Goal: Contribute content: Add original content to the website for others to see

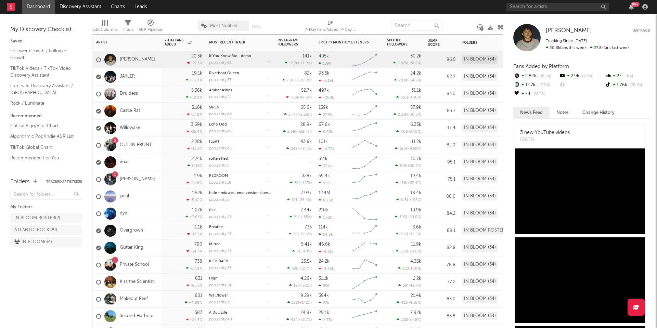
click at [130, 230] on link "Overgrown" at bounding box center [131, 231] width 23 height 6
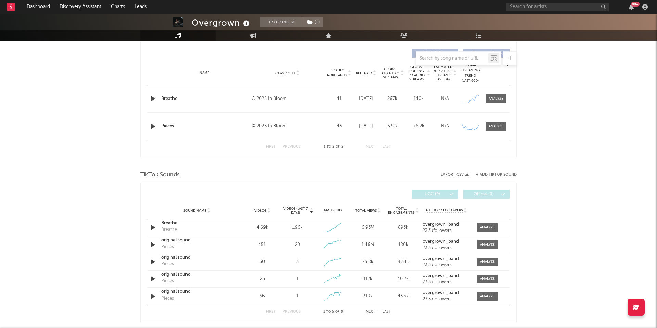
select select "1w"
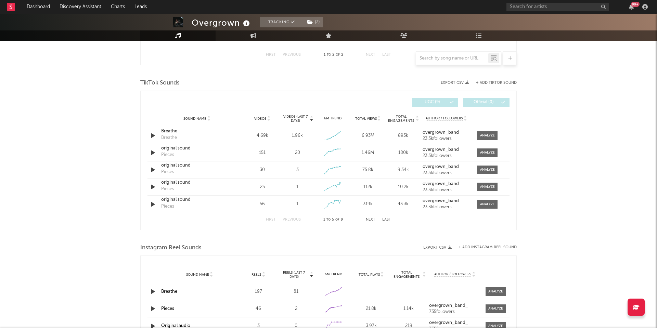
scroll to position [364, 0]
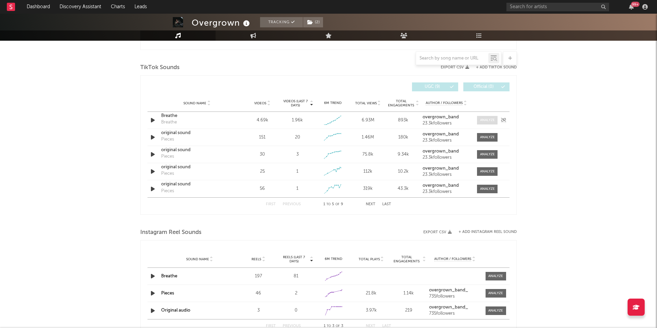
click at [483, 121] on div at bounding box center [487, 120] width 15 height 5
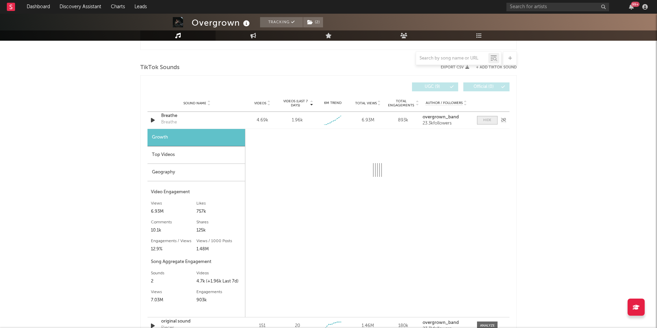
select select "1w"
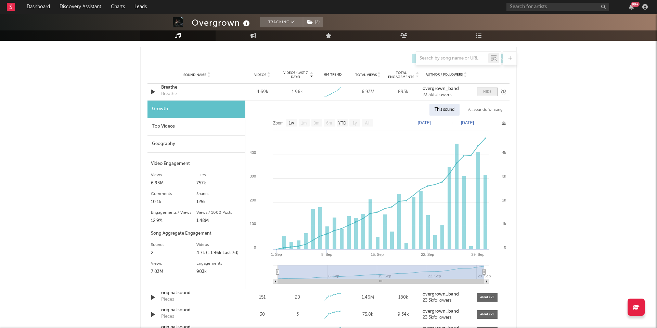
scroll to position [393, 0]
click at [167, 87] on div "Breathe" at bounding box center [197, 86] width 72 height 7
click at [539, 6] on input "text" at bounding box center [557, 7] width 103 height 9
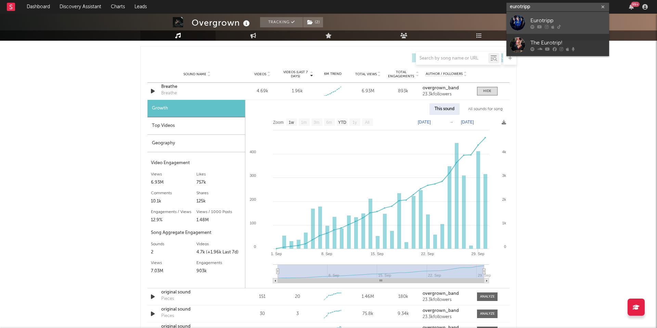
type input "eurotripp"
click at [530, 24] on div "Eurotripp" at bounding box center [567, 20] width 75 height 8
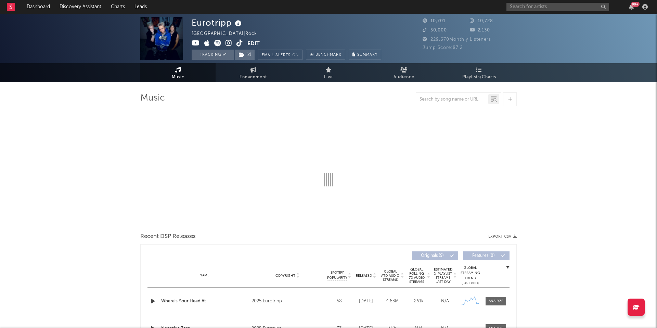
select select "1w"
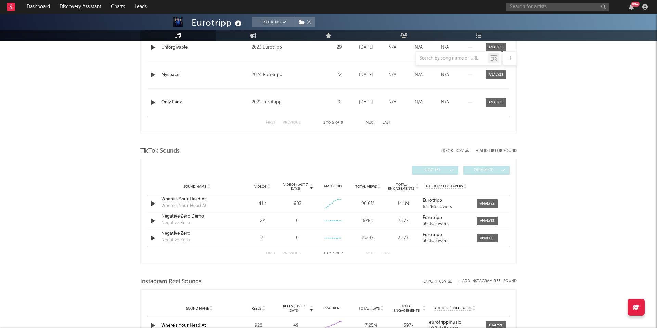
scroll to position [366, 0]
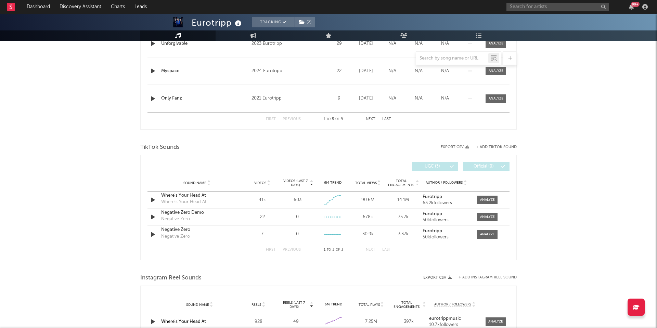
click at [491, 149] on button "+ Add TikTok Sound" at bounding box center [496, 147] width 41 height 4
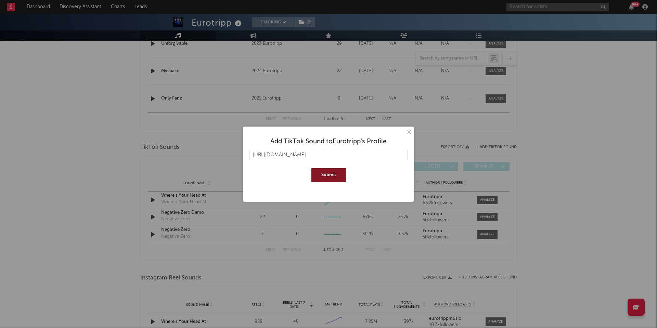
type input "[URL][DOMAIN_NAME]"
click at [340, 178] on button "Submit" at bounding box center [328, 175] width 35 height 14
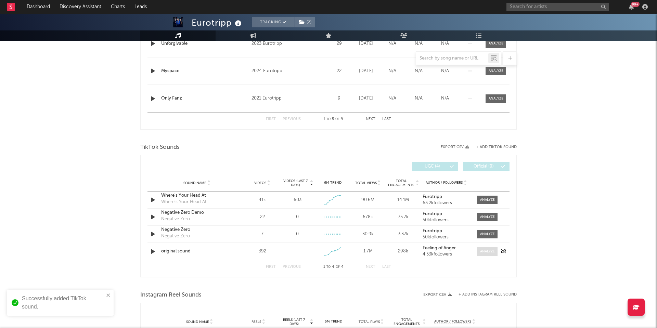
click at [482, 251] on div at bounding box center [487, 251] width 15 height 5
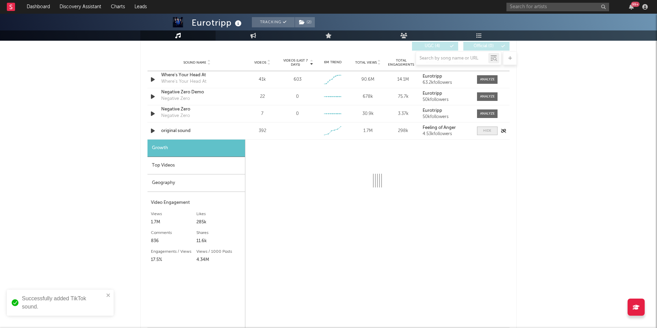
scroll to position [489, 0]
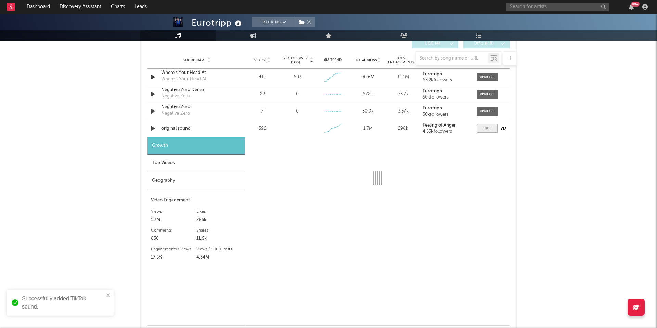
select select "1w"
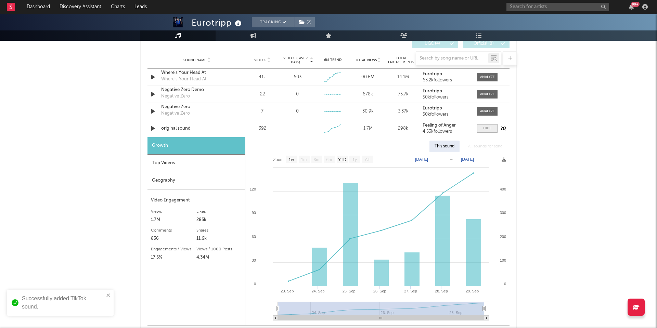
click at [487, 128] on div at bounding box center [487, 128] width 8 height 5
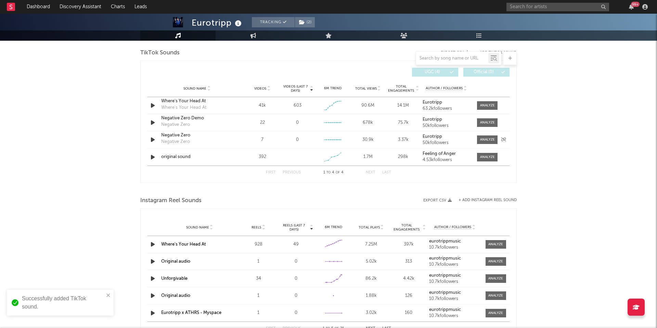
scroll to position [434, 0]
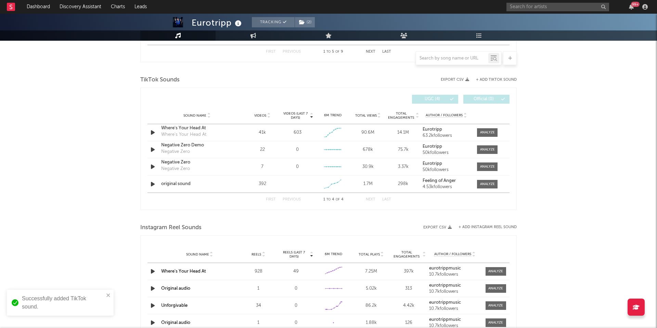
click at [491, 81] on button "+ Add TikTok Sound" at bounding box center [496, 80] width 41 height 4
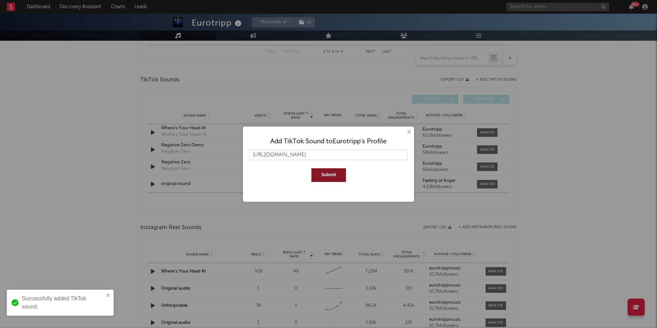
type input "[URL][DOMAIN_NAME]"
click at [332, 174] on button "Submit" at bounding box center [328, 175] width 35 height 14
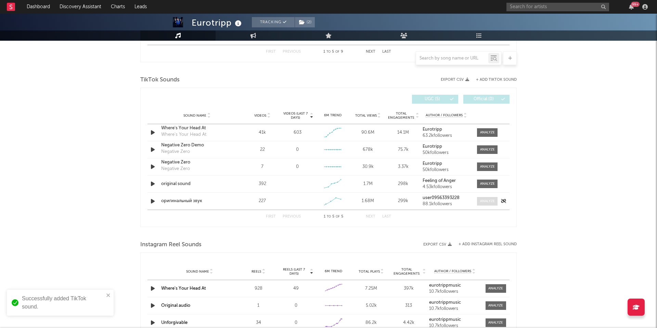
click at [483, 205] on span at bounding box center [487, 201] width 21 height 9
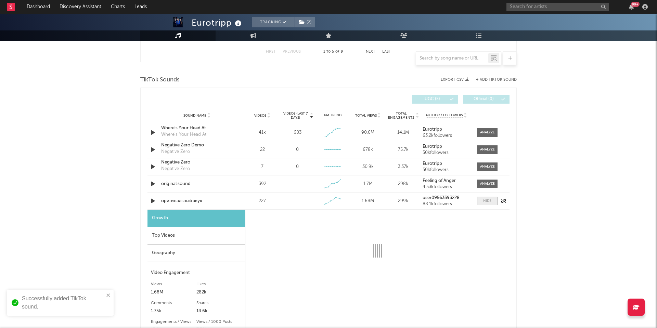
select select "1w"
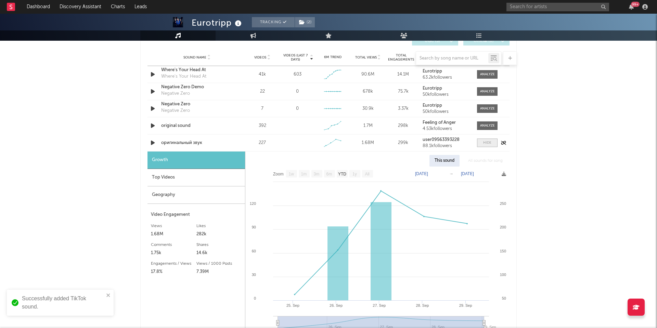
scroll to position [505, 0]
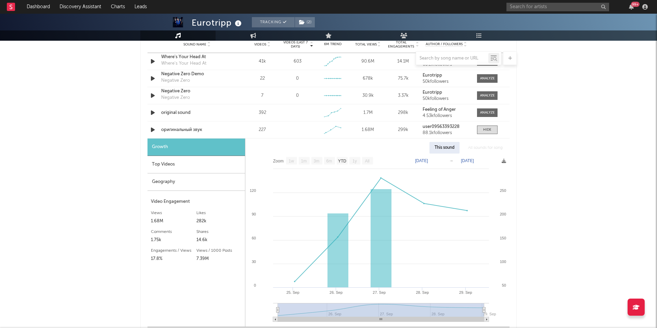
click at [184, 60] on div at bounding box center [328, 58] width 376 height 14
click at [183, 56] on div at bounding box center [328, 58] width 376 height 14
click at [184, 58] on div at bounding box center [328, 58] width 376 height 14
click at [493, 128] on span at bounding box center [487, 130] width 21 height 9
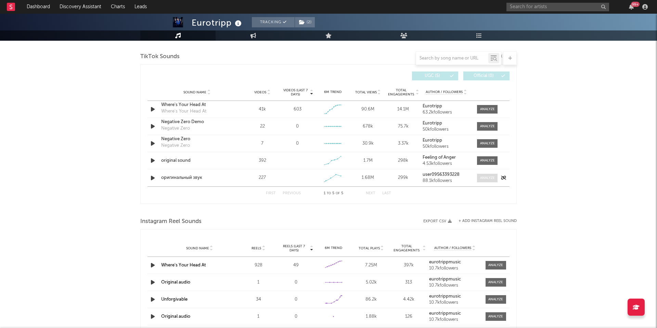
scroll to position [457, 0]
click at [491, 108] on div at bounding box center [487, 109] width 15 height 5
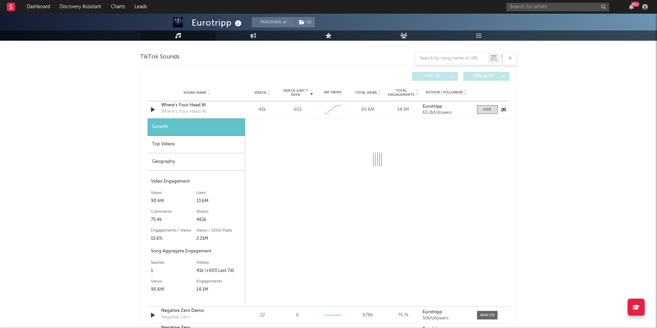
click at [185, 110] on div "Where's Your Head At" at bounding box center [183, 111] width 45 height 7
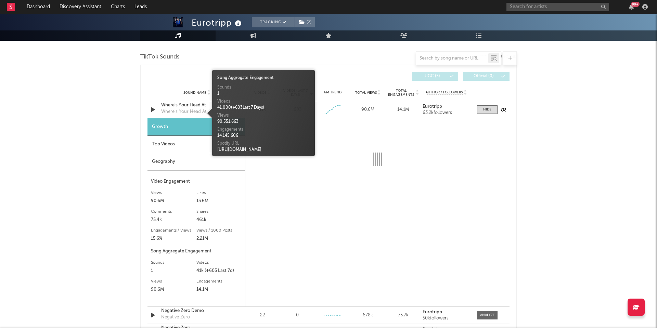
click at [185, 108] on div "Where's Your Head At" at bounding box center [197, 105] width 72 height 7
select select "1w"
